Goal: Information Seeking & Learning: Learn about a topic

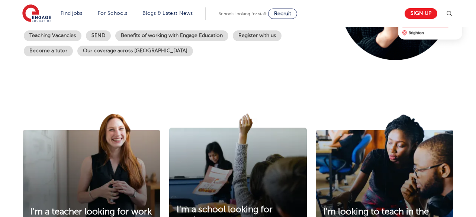
scroll to position [270, 0]
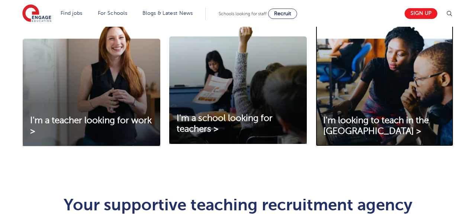
click at [369, 93] on img at bounding box center [385, 84] width 138 height 124
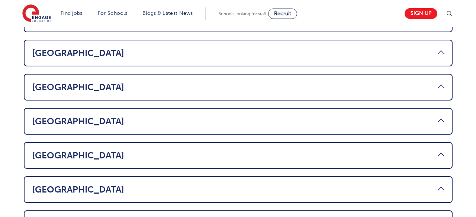
scroll to position [508, 0]
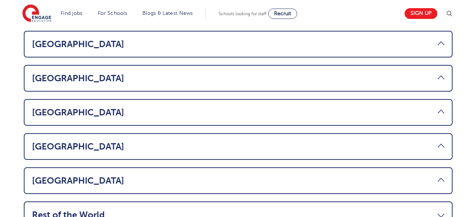
scroll to position [548, 0]
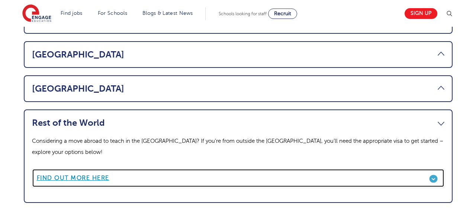
click at [279, 169] on link "Find out more here" at bounding box center [238, 178] width 412 height 19
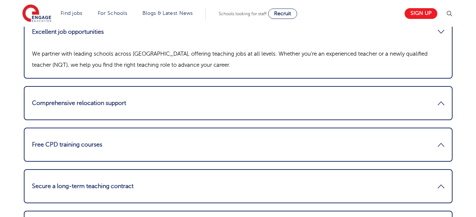
scroll to position [1021, 0]
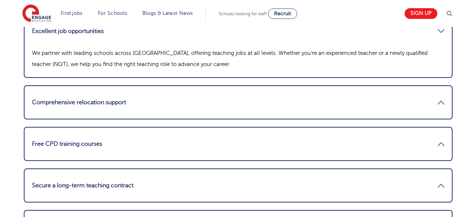
click at [245, 102] on link "Comprehensive relocation support" at bounding box center [238, 103] width 412 height 18
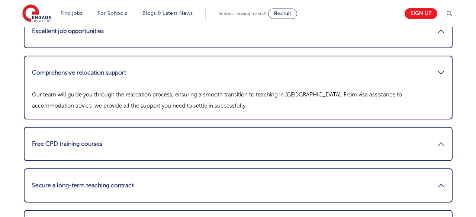
click at [243, 83] on li "Comprehensive relocation support Our team will guide you through the relocation…" at bounding box center [238, 88] width 429 height 64
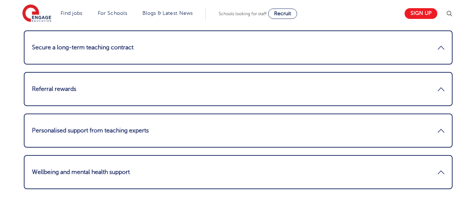
scroll to position [1158, 0]
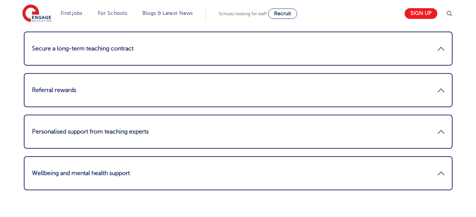
click at [230, 127] on link "Personalised support from teaching experts" at bounding box center [238, 132] width 412 height 18
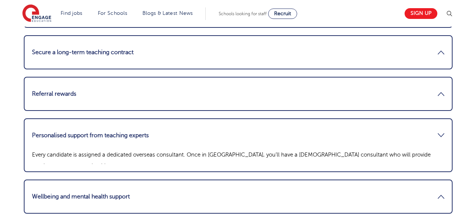
scroll to position [1129, 0]
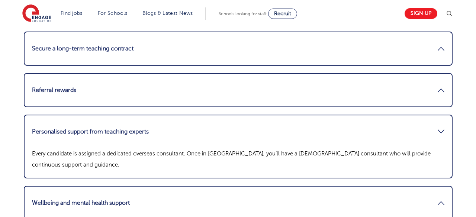
click at [230, 127] on link "Personalised support from teaching experts" at bounding box center [238, 132] width 412 height 18
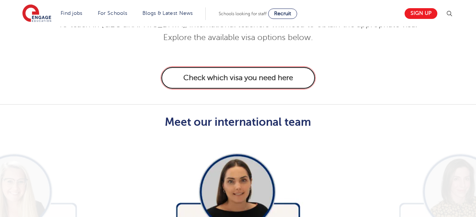
scroll to position [1582, 0]
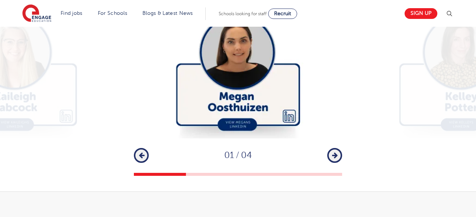
click at [332, 152] on icon "button" at bounding box center [335, 155] width 6 height 7
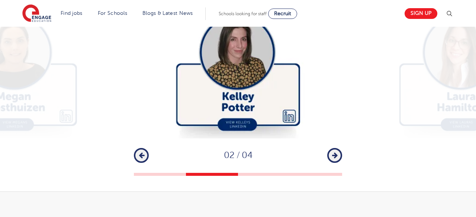
click at [332, 152] on icon "button" at bounding box center [335, 155] width 6 height 7
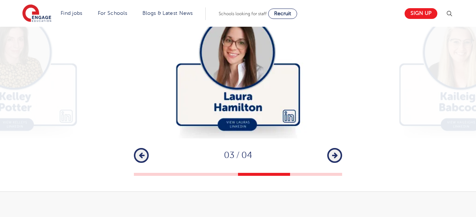
click at [332, 152] on icon "button" at bounding box center [335, 155] width 6 height 7
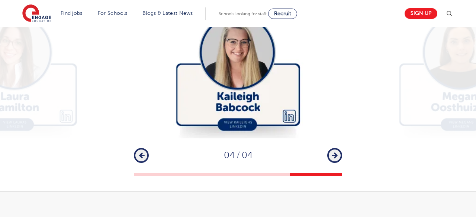
click at [332, 152] on icon "button" at bounding box center [335, 155] width 6 height 7
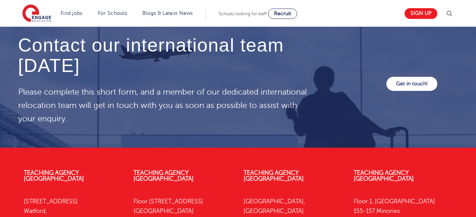
scroll to position [2227, 0]
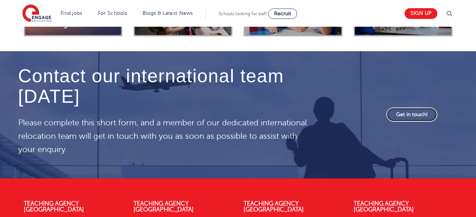
click at [398, 108] on link "Get in touch!" at bounding box center [411, 115] width 51 height 14
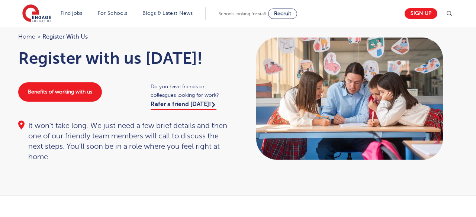
scroll to position [22, 0]
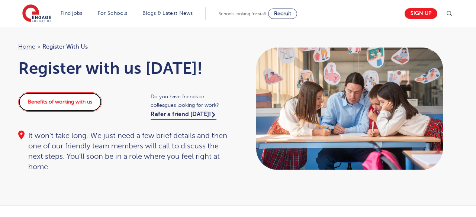
click at [72, 107] on link "Benefits of working with us" at bounding box center [60, 102] width 84 height 19
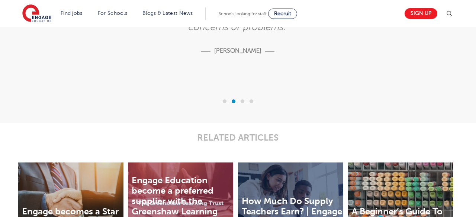
scroll to position [1493, 0]
